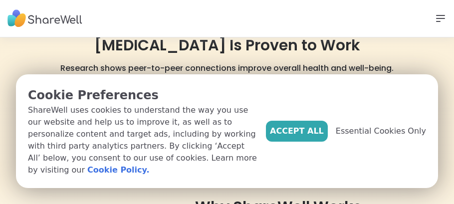
scroll to position [60, 0]
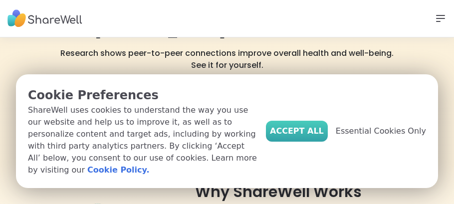
click at [328, 142] on button "Accept All" at bounding box center [297, 131] width 62 height 21
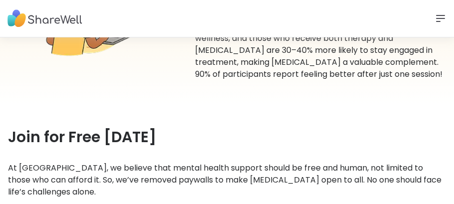
scroll to position [300, 0]
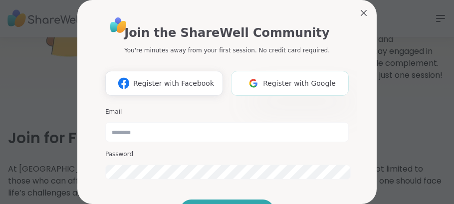
click at [282, 71] on button "Register with Google" at bounding box center [290, 83] width 118 height 25
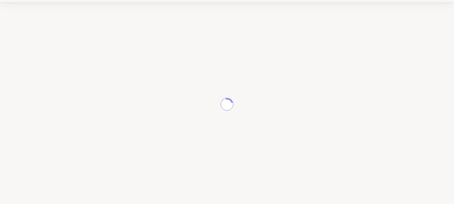
scroll to position [34, 0]
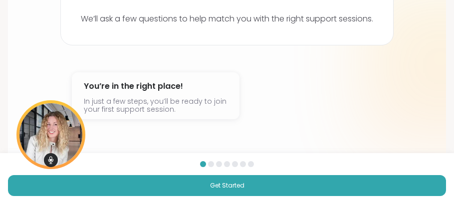
scroll to position [89, 0]
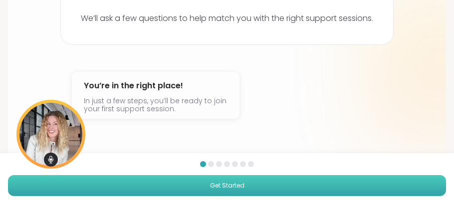
click at [217, 187] on span "Get Started" at bounding box center [227, 185] width 34 height 9
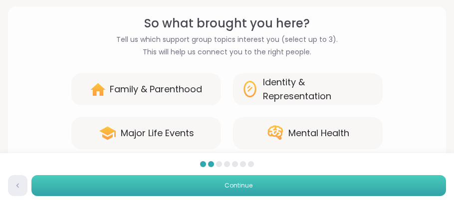
scroll to position [63, 0]
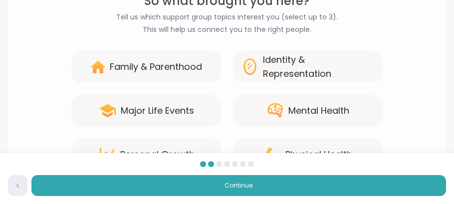
click at [332, 148] on div "Physical Health" at bounding box center [319, 155] width 67 height 14
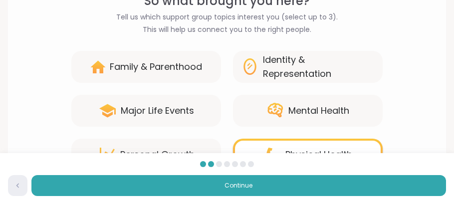
click at [332, 148] on div "Physical Health" at bounding box center [319, 155] width 67 height 14
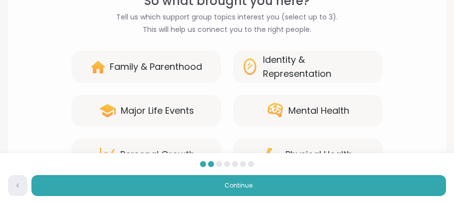
click at [303, 148] on div "Physical Health" at bounding box center [319, 155] width 67 height 14
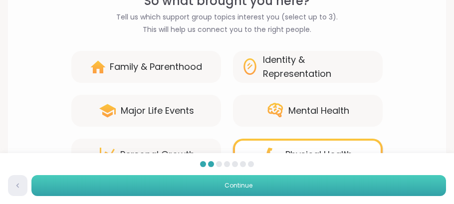
click at [224, 187] on button "Continue" at bounding box center [238, 185] width 415 height 21
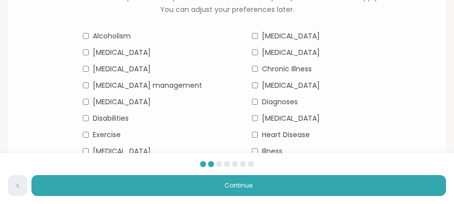
scroll to position [84, 0]
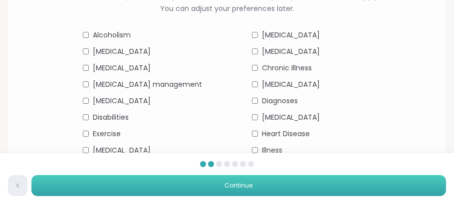
click at [233, 187] on span "Continue" at bounding box center [239, 185] width 28 height 9
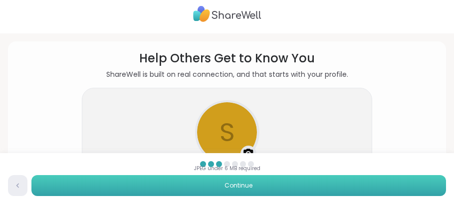
scroll to position [0, 0]
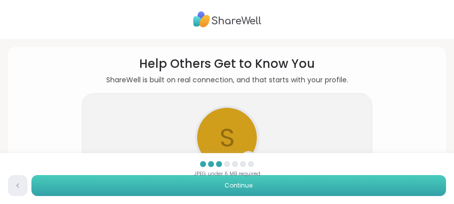
click at [241, 187] on span "Continue" at bounding box center [239, 185] width 28 height 9
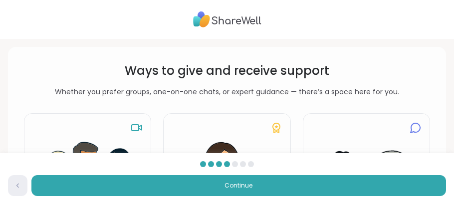
click at [442, 140] on div "Ways to give and receive support Whether you prefer groups, one-on-one chats, o…" at bounding box center [227, 191] width 438 height 289
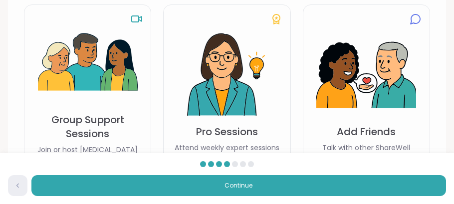
scroll to position [109, 0]
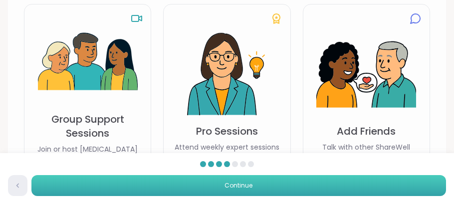
click at [235, 186] on span "Continue" at bounding box center [239, 185] width 28 height 9
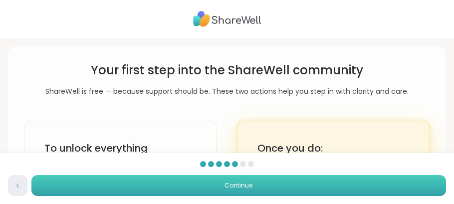
scroll to position [0, 0]
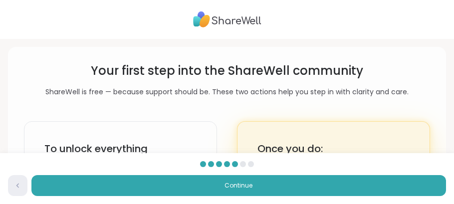
click at [431, 113] on div "Your first step into the ShareWell community ShareWell is free — because suppor…" at bounding box center [227, 155] width 438 height 217
click at [429, 145] on div "Your first step into the ShareWell community ShareWell is free — because suppor…" at bounding box center [227, 155] width 438 height 217
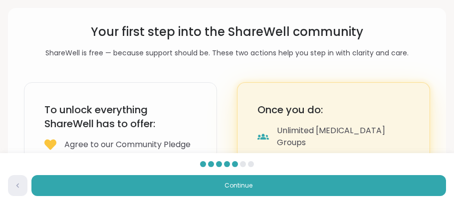
scroll to position [47, 0]
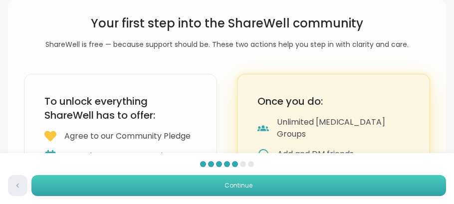
click at [239, 188] on span "Continue" at bounding box center [239, 185] width 28 height 9
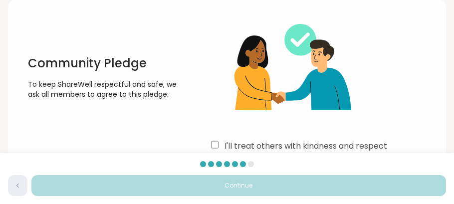
scroll to position [0, 0]
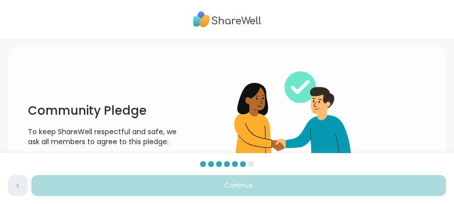
click at [250, 166] on div at bounding box center [251, 164] width 6 height 6
click at [250, 167] on div at bounding box center [251, 164] width 6 height 6
click at [234, 189] on span "Continue" at bounding box center [239, 185] width 28 height 9
click at [233, 189] on span "Continue" at bounding box center [239, 185] width 28 height 9
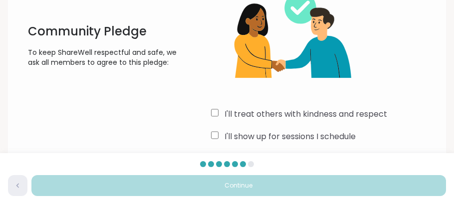
scroll to position [88, 0]
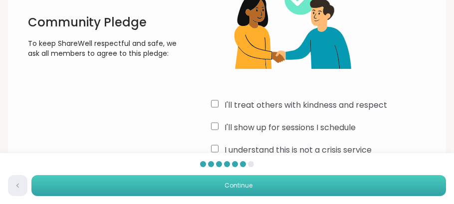
click at [234, 187] on span "Continue" at bounding box center [239, 185] width 28 height 9
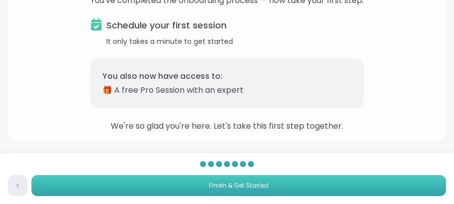
scroll to position [0, 0]
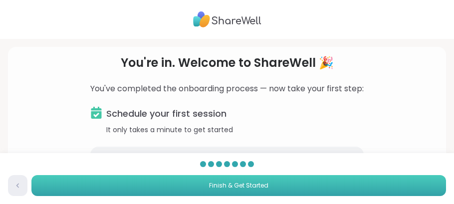
click at [235, 186] on span "Finish & Get Started" at bounding box center [238, 185] width 59 height 9
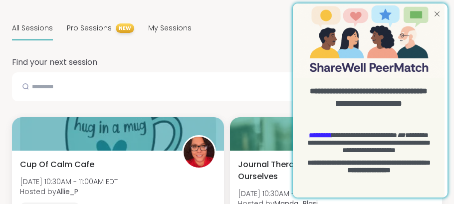
scroll to position [140, 0]
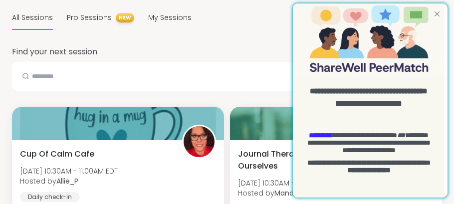
click at [432, 15] on div at bounding box center [437, 13] width 11 height 11
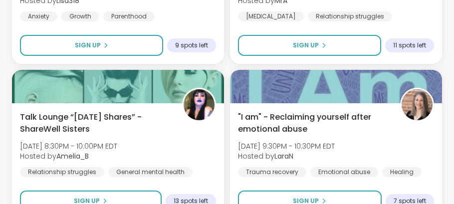
scroll to position [2826, 0]
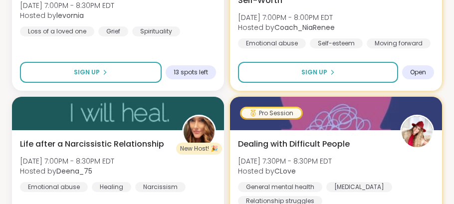
scroll to position [5603, 0]
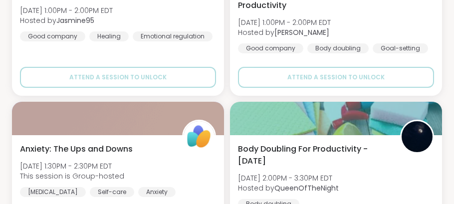
scroll to position [7780, 0]
